Goal: Information Seeking & Learning: Stay updated

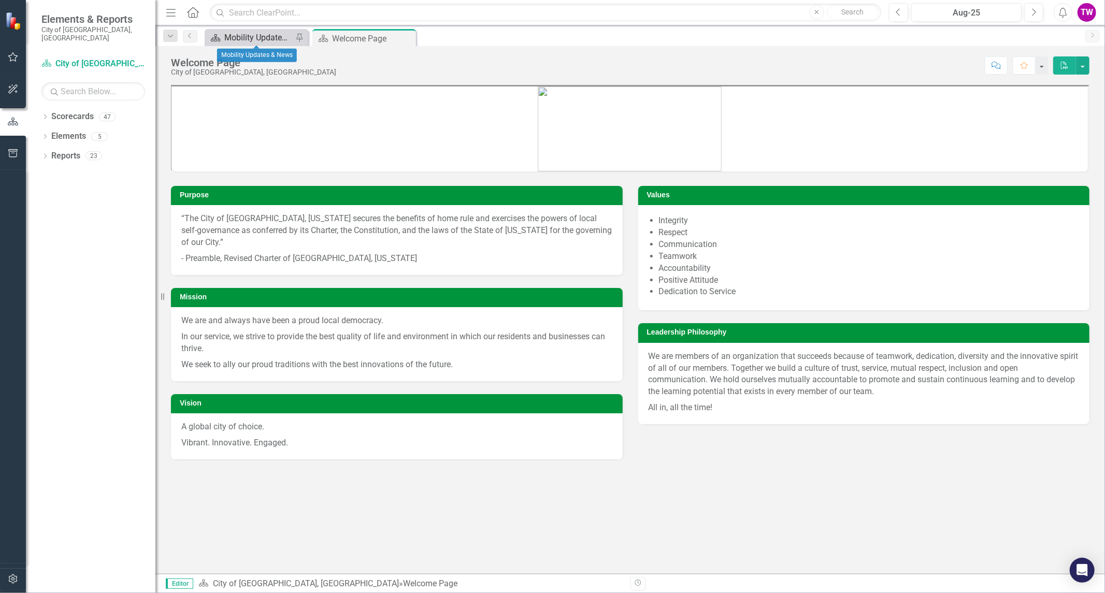
click at [266, 37] on div "Mobility Updates & News" at bounding box center [258, 37] width 68 height 13
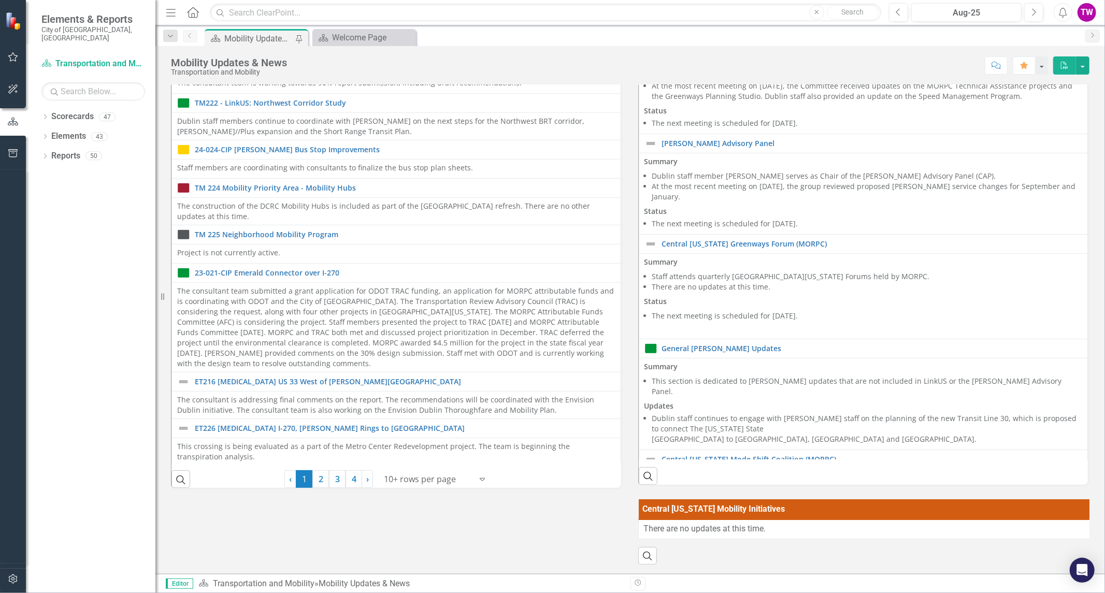
scroll to position [173, 0]
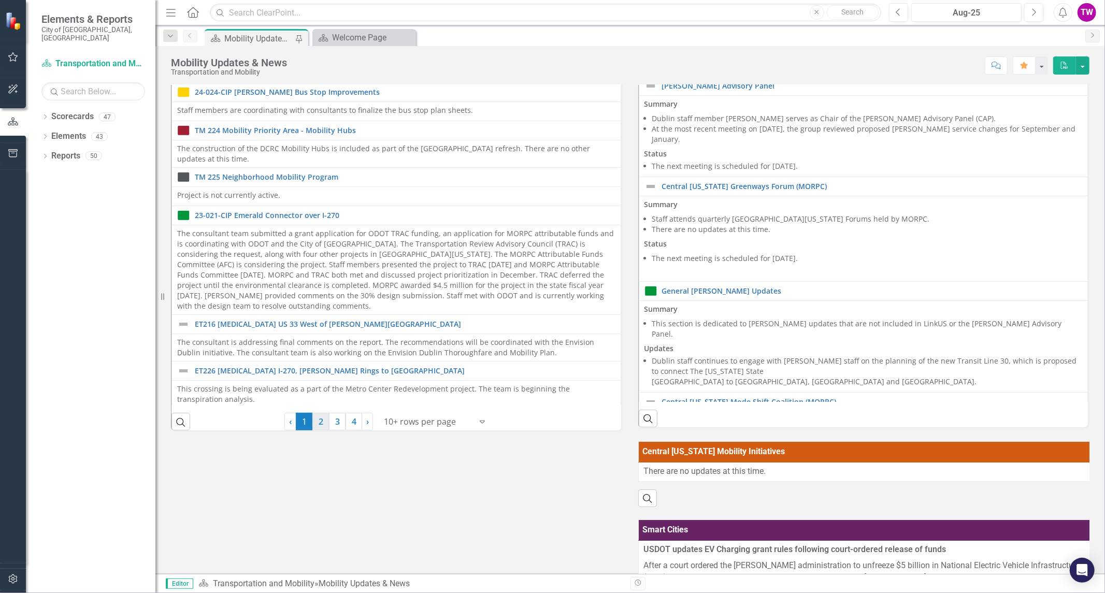
click at [324, 422] on link "2" at bounding box center [320, 422] width 17 height 18
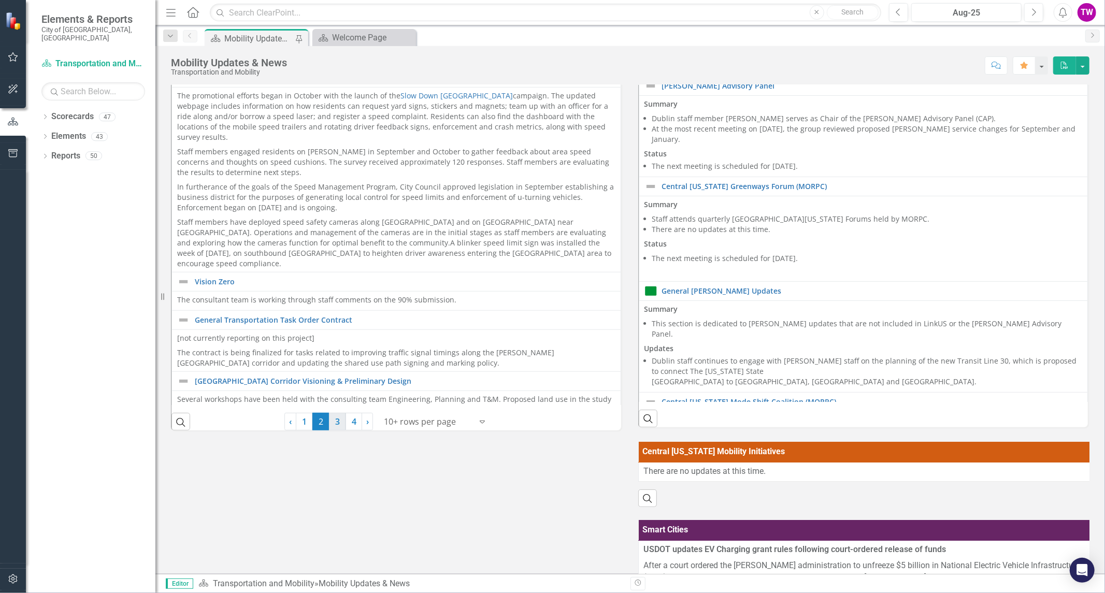
click at [337, 426] on link "3" at bounding box center [337, 422] width 17 height 18
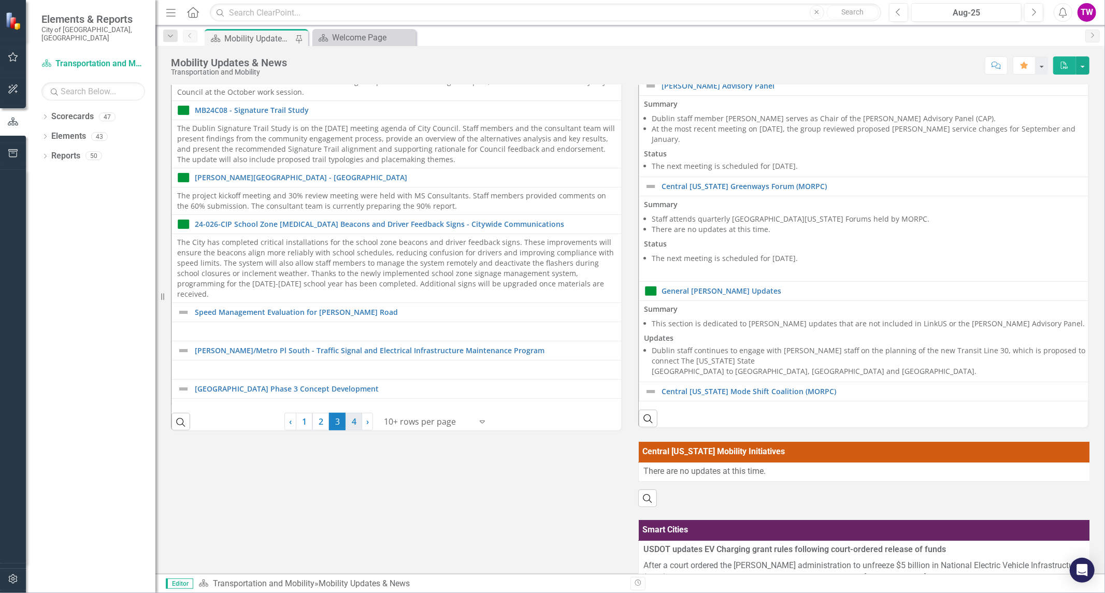
click at [351, 418] on link "4" at bounding box center [354, 422] width 17 height 18
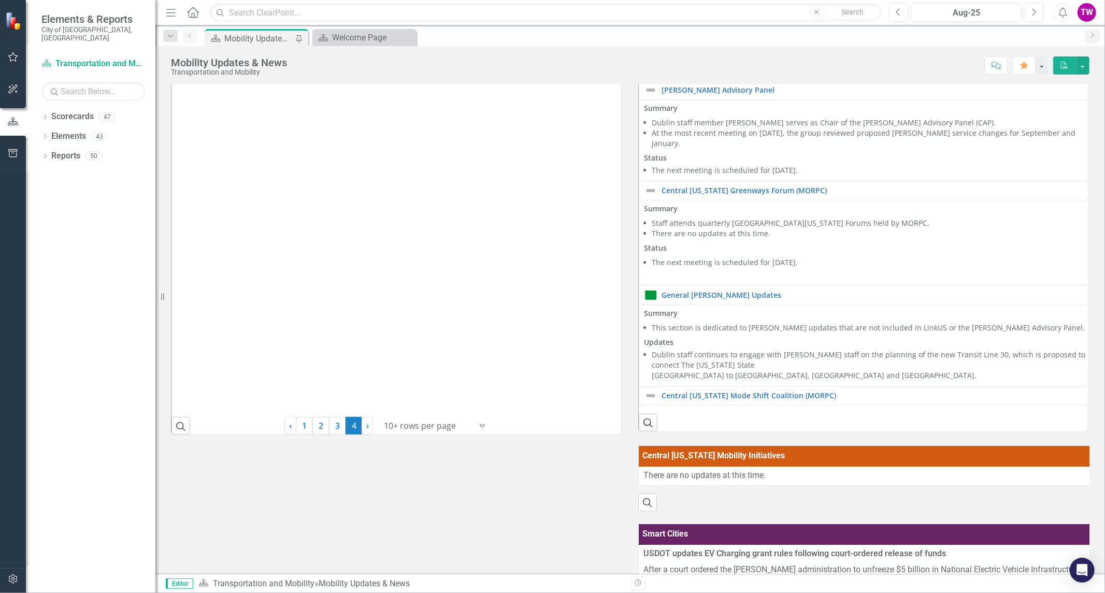
scroll to position [230, 0]
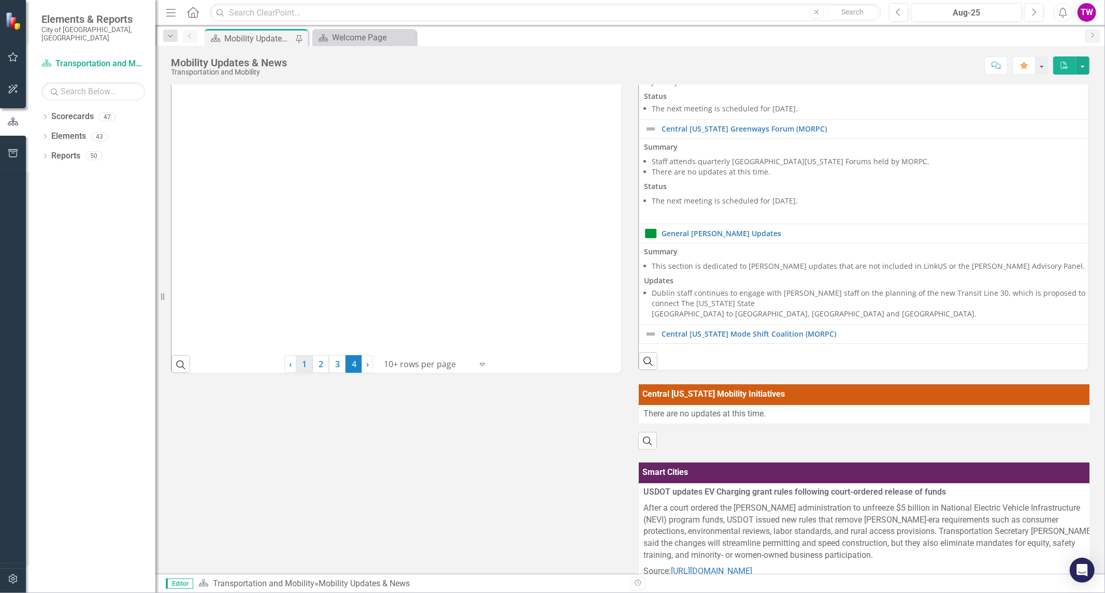
click at [301, 366] on link "1" at bounding box center [304, 364] width 17 height 18
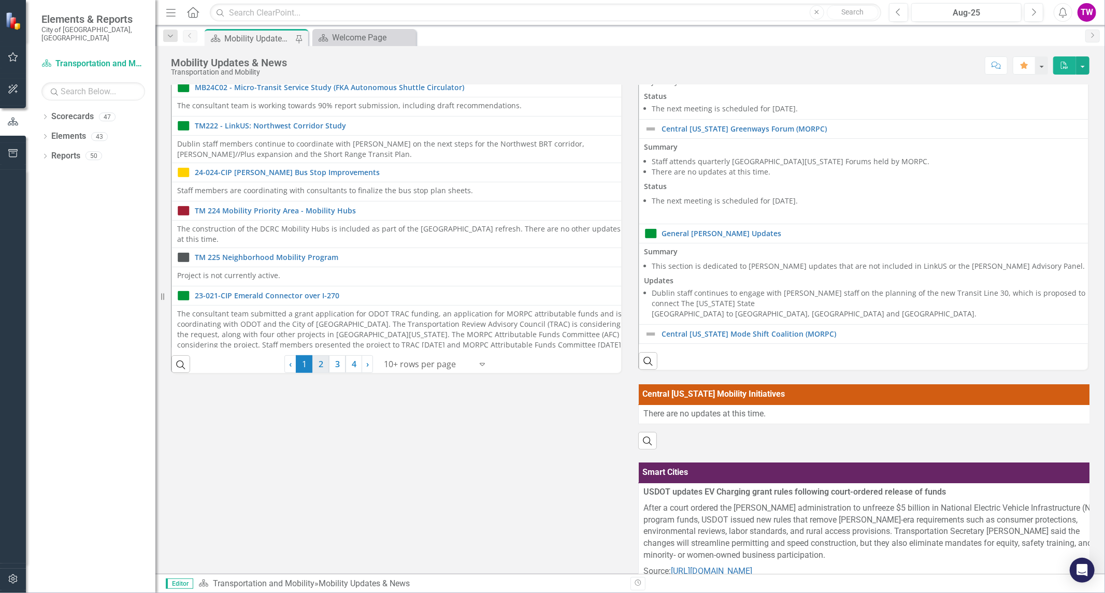
click at [318, 363] on link "2" at bounding box center [320, 364] width 17 height 18
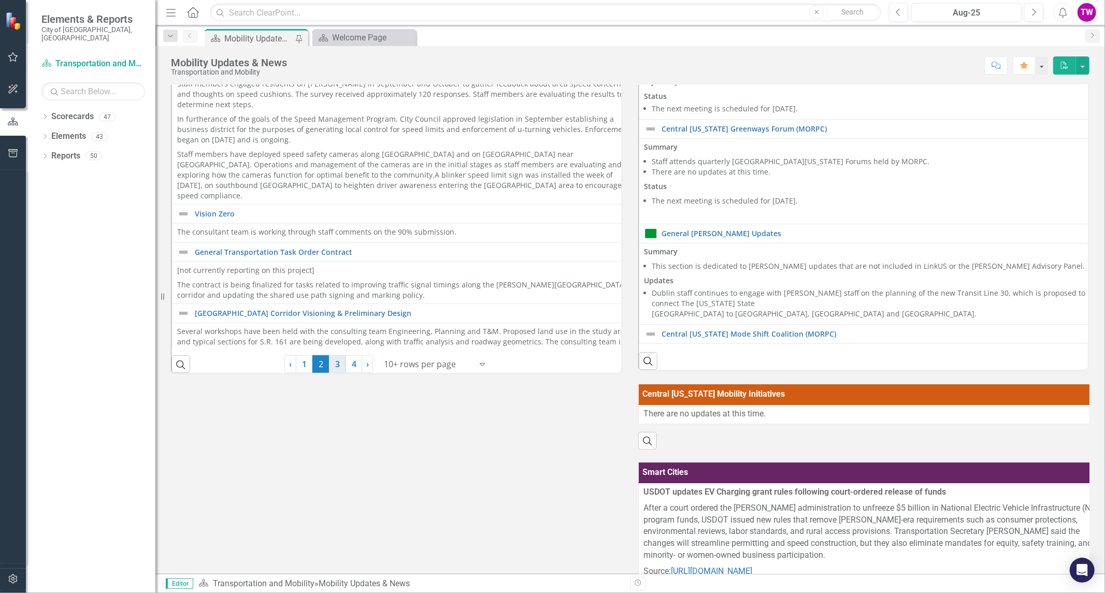
click at [339, 366] on link "3" at bounding box center [337, 364] width 17 height 18
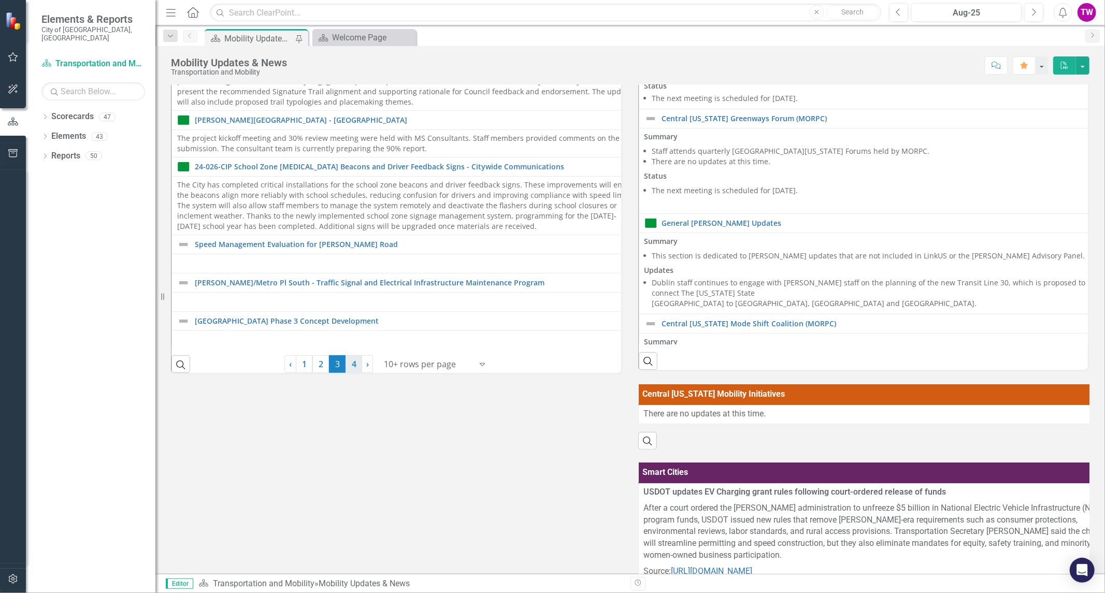
click at [351, 361] on link "4" at bounding box center [354, 364] width 17 height 18
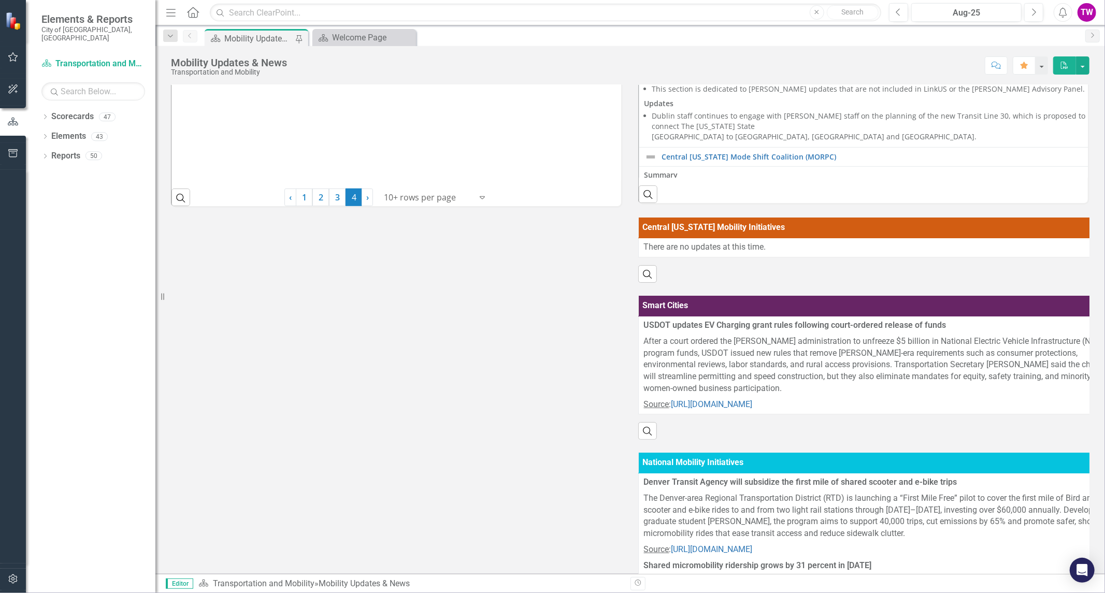
scroll to position [403, 0]
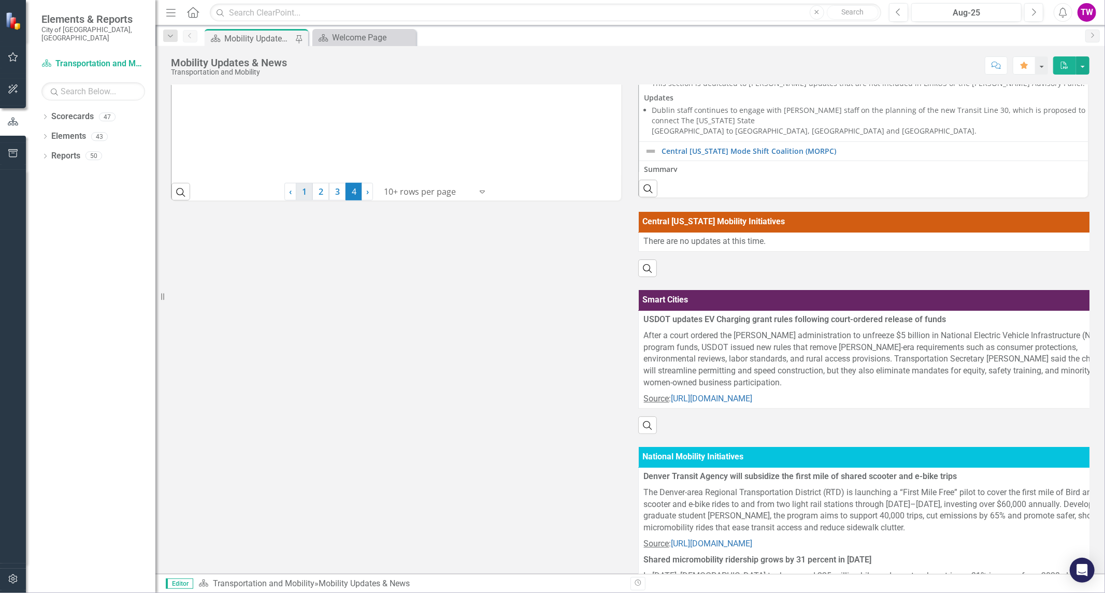
click at [304, 194] on link "1" at bounding box center [304, 192] width 17 height 18
